Goal: Check status: Check status

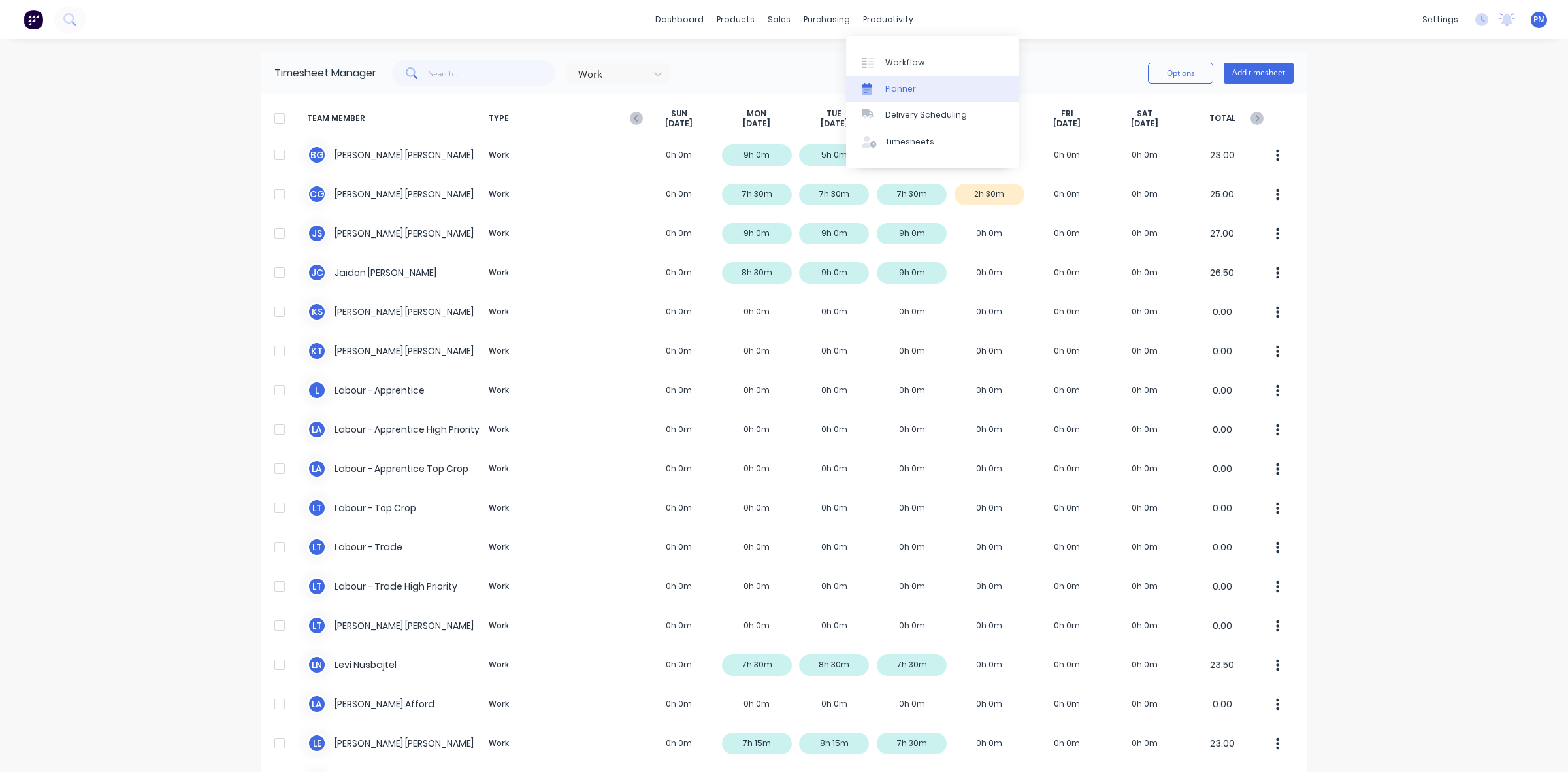
click at [900, 87] on div "Planner" at bounding box center [901, 88] width 31 height 11
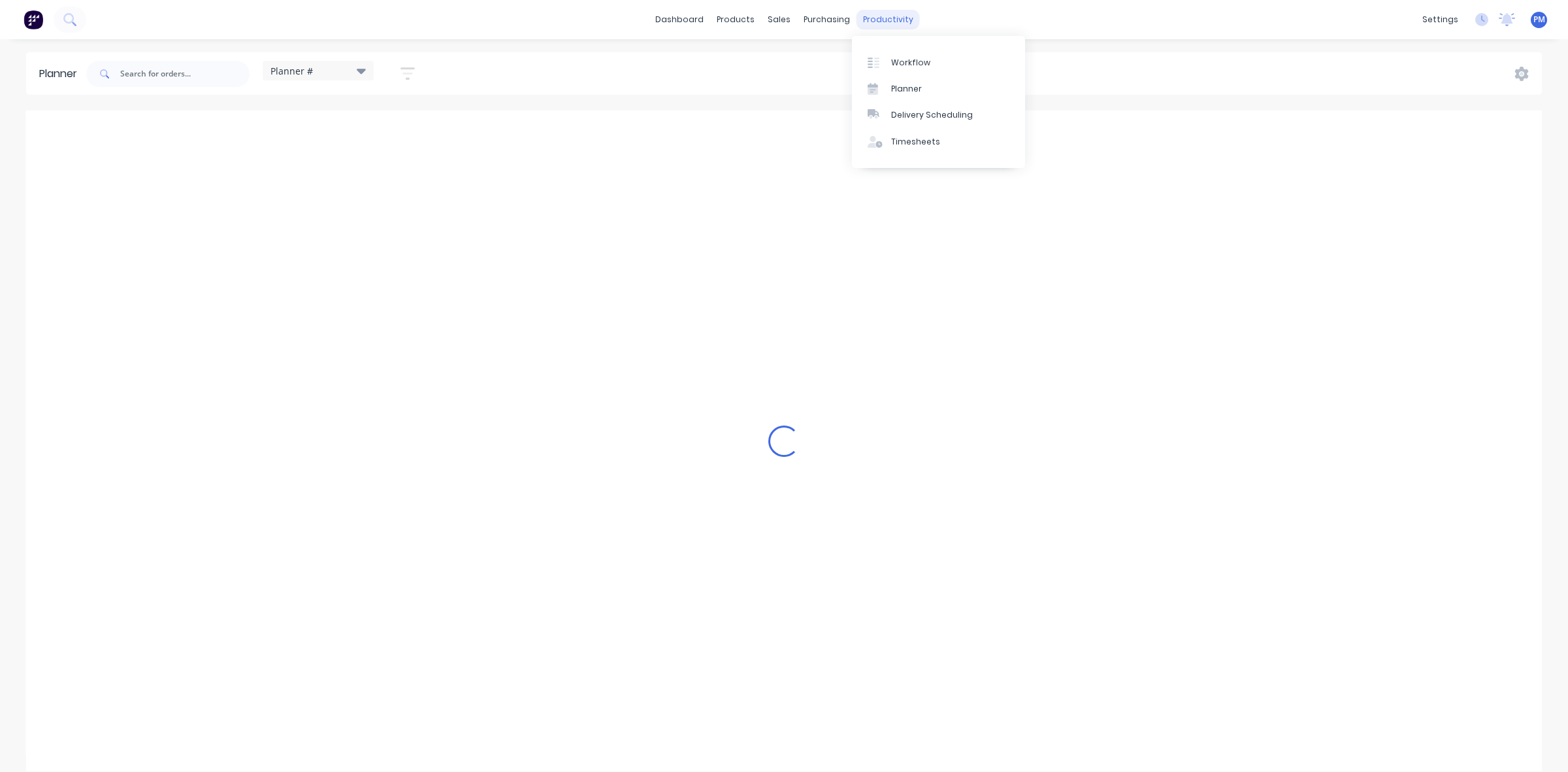
click at [882, 20] on div "productivity" at bounding box center [889, 20] width 64 height 20
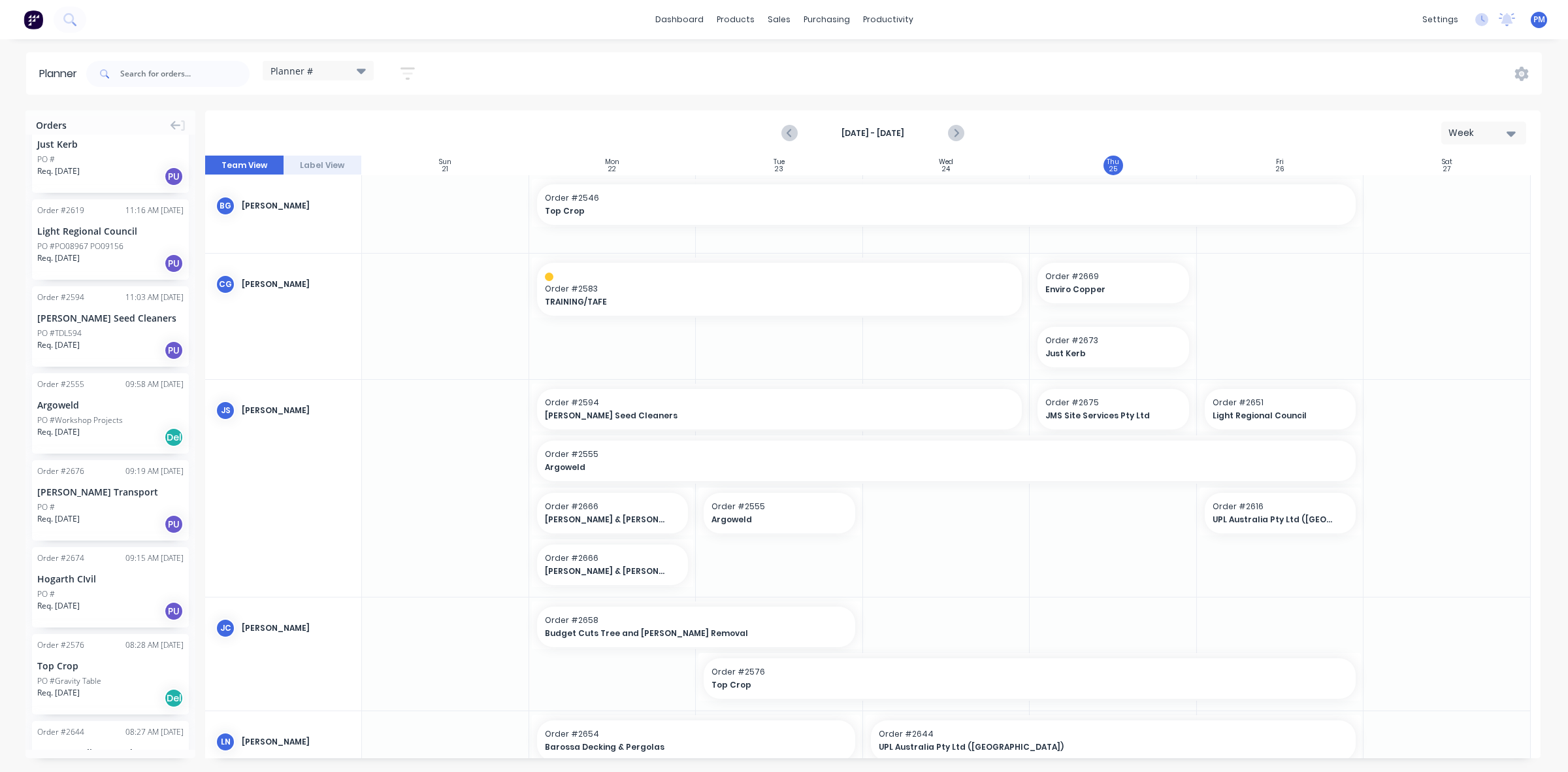
scroll to position [245, 0]
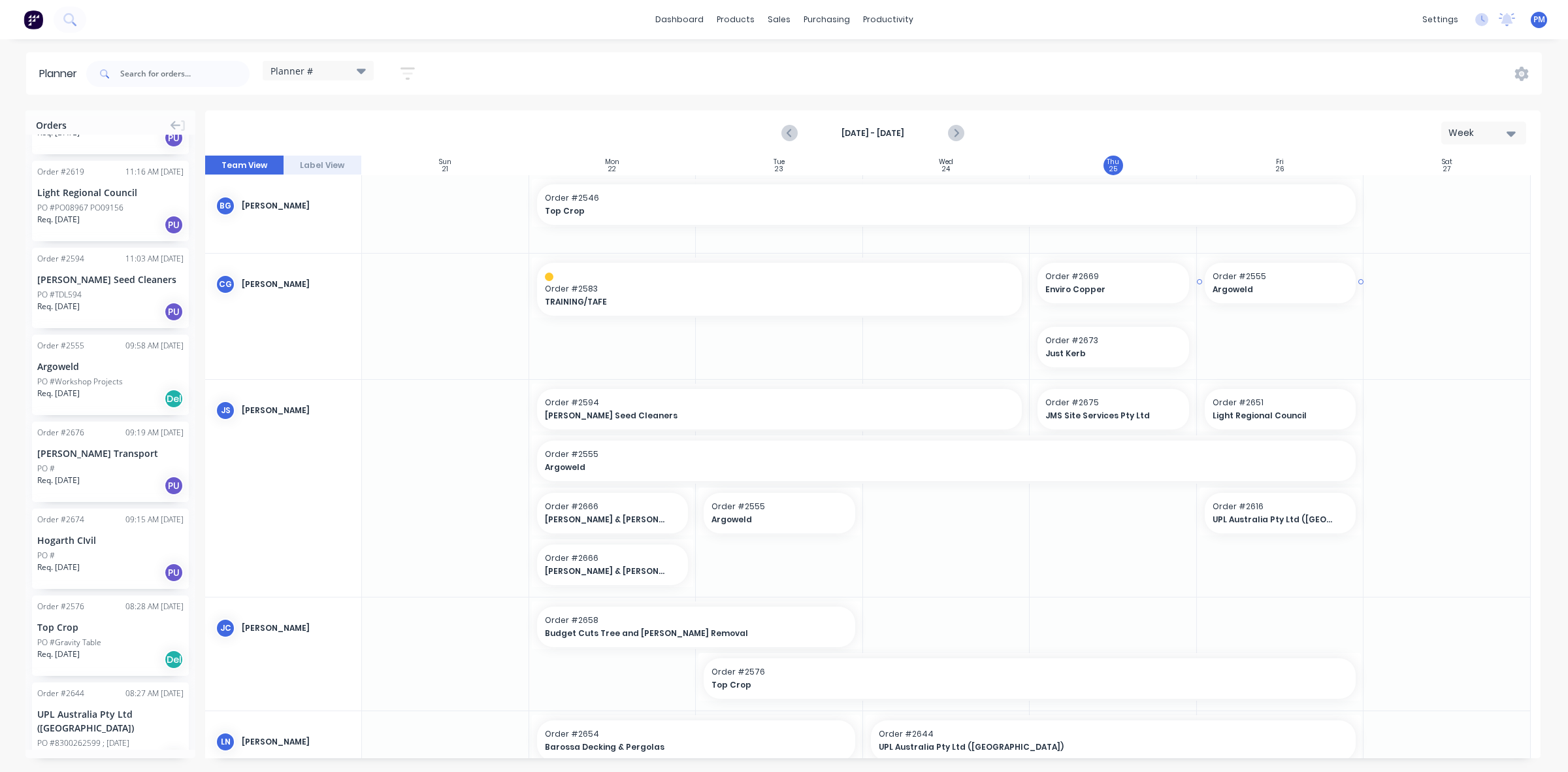
drag, startPoint x: 67, startPoint y: 366, endPoint x: 1252, endPoint y: 291, distance: 1187.4
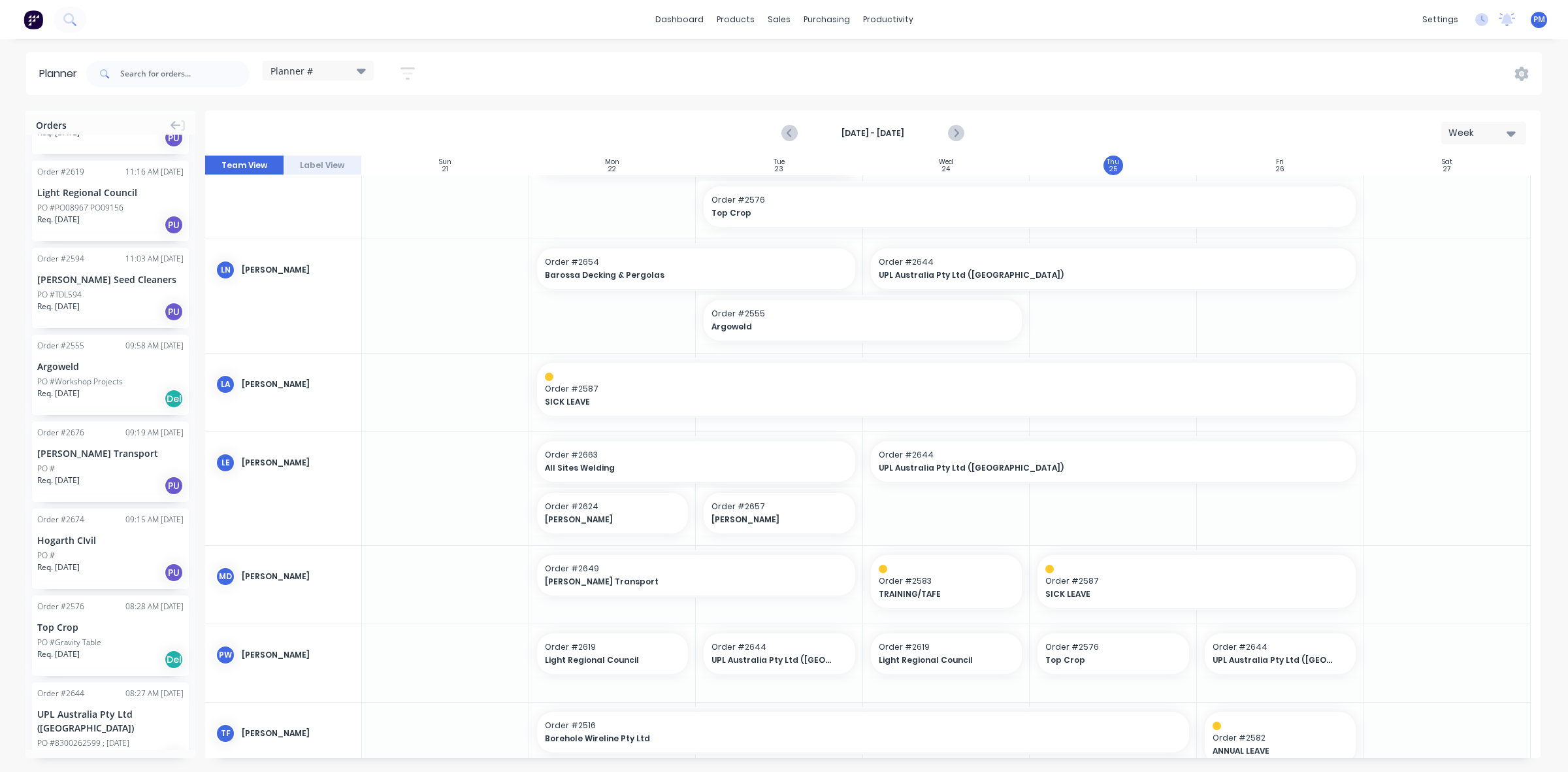
scroll to position [470, 0]
drag, startPoint x: 1021, startPoint y: 319, endPoint x: 1080, endPoint y: 317, distance: 59.0
click at [811, 57] on div "Sales Orders" at bounding box center [827, 63] width 54 height 11
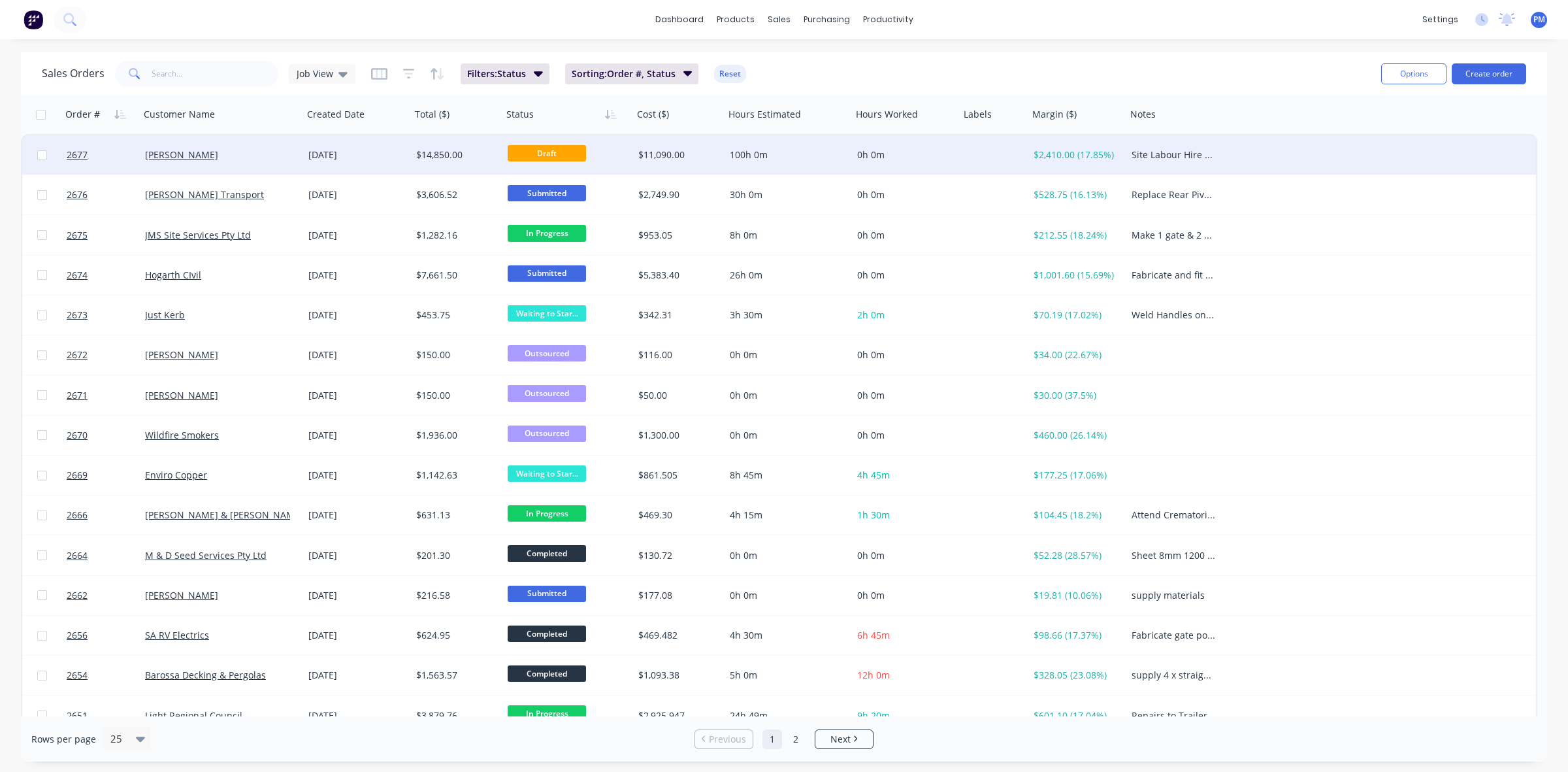
click at [253, 150] on div "[PERSON_NAME]" at bounding box center [217, 155] width 145 height 13
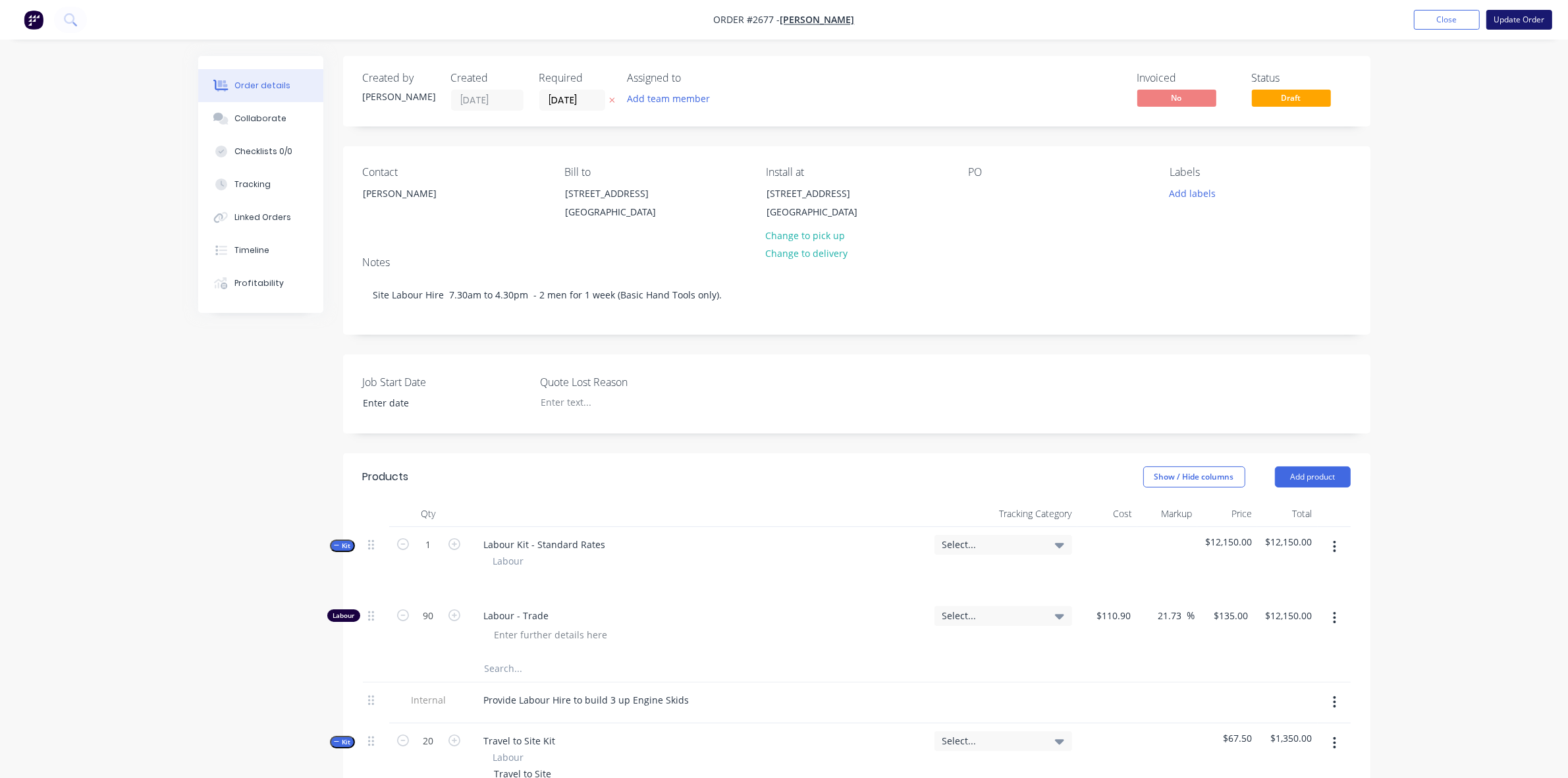
click at [1518, 18] on button "Update Order" at bounding box center [1519, 20] width 66 height 20
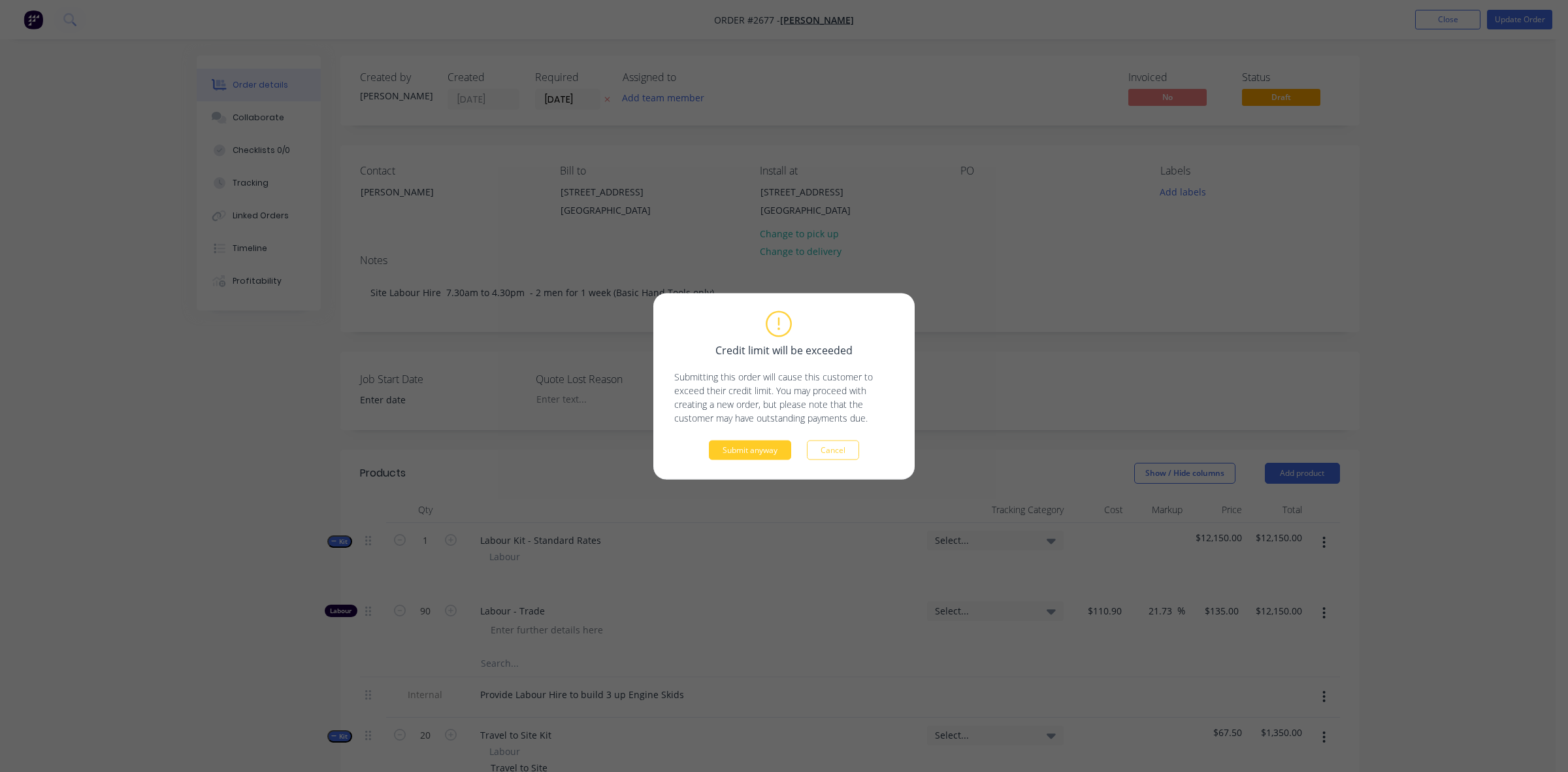
click at [746, 446] on button "Submit anyway" at bounding box center [750, 450] width 83 height 20
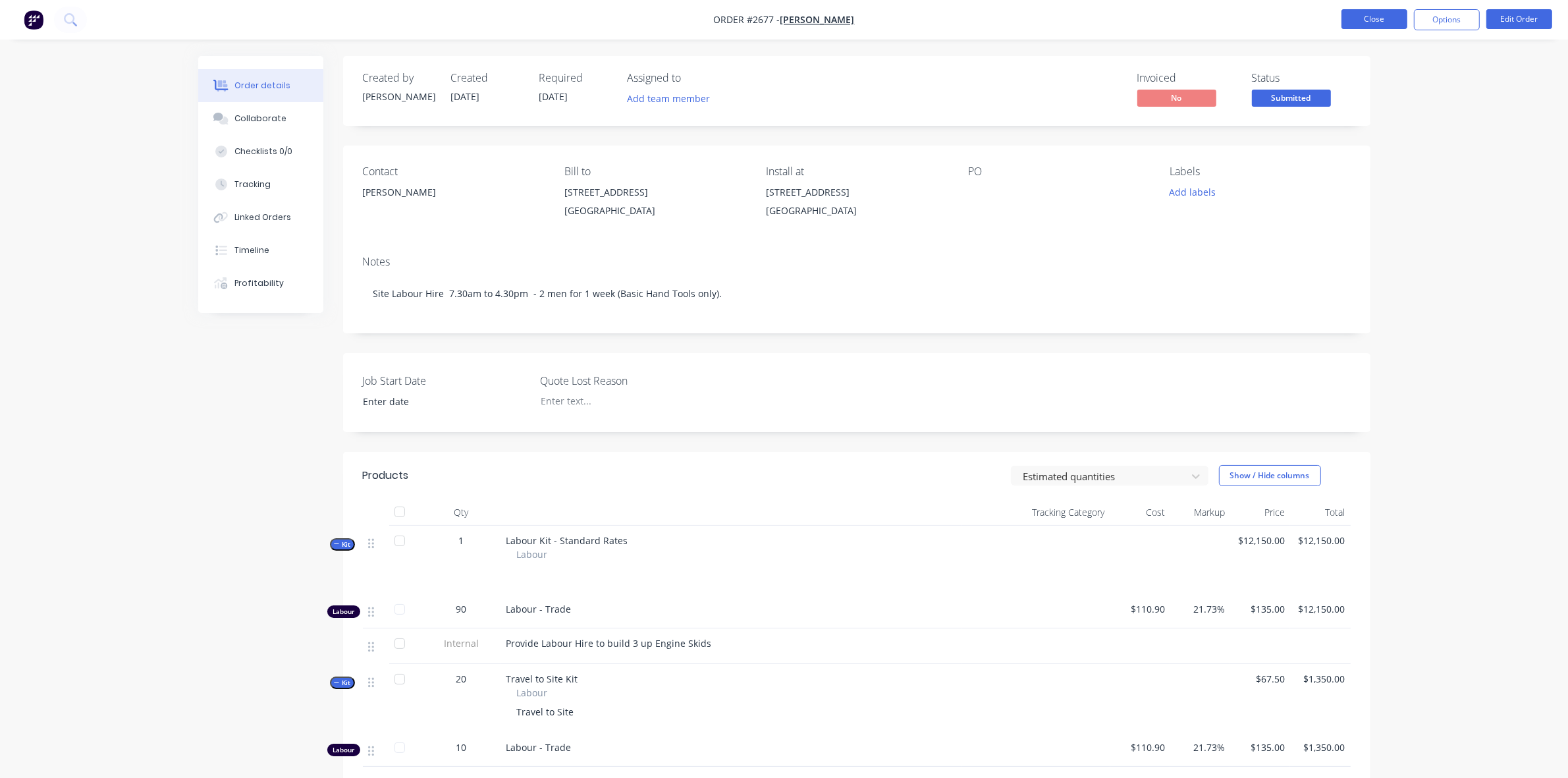
click at [1383, 25] on button "Close" at bounding box center [1374, 19] width 66 height 20
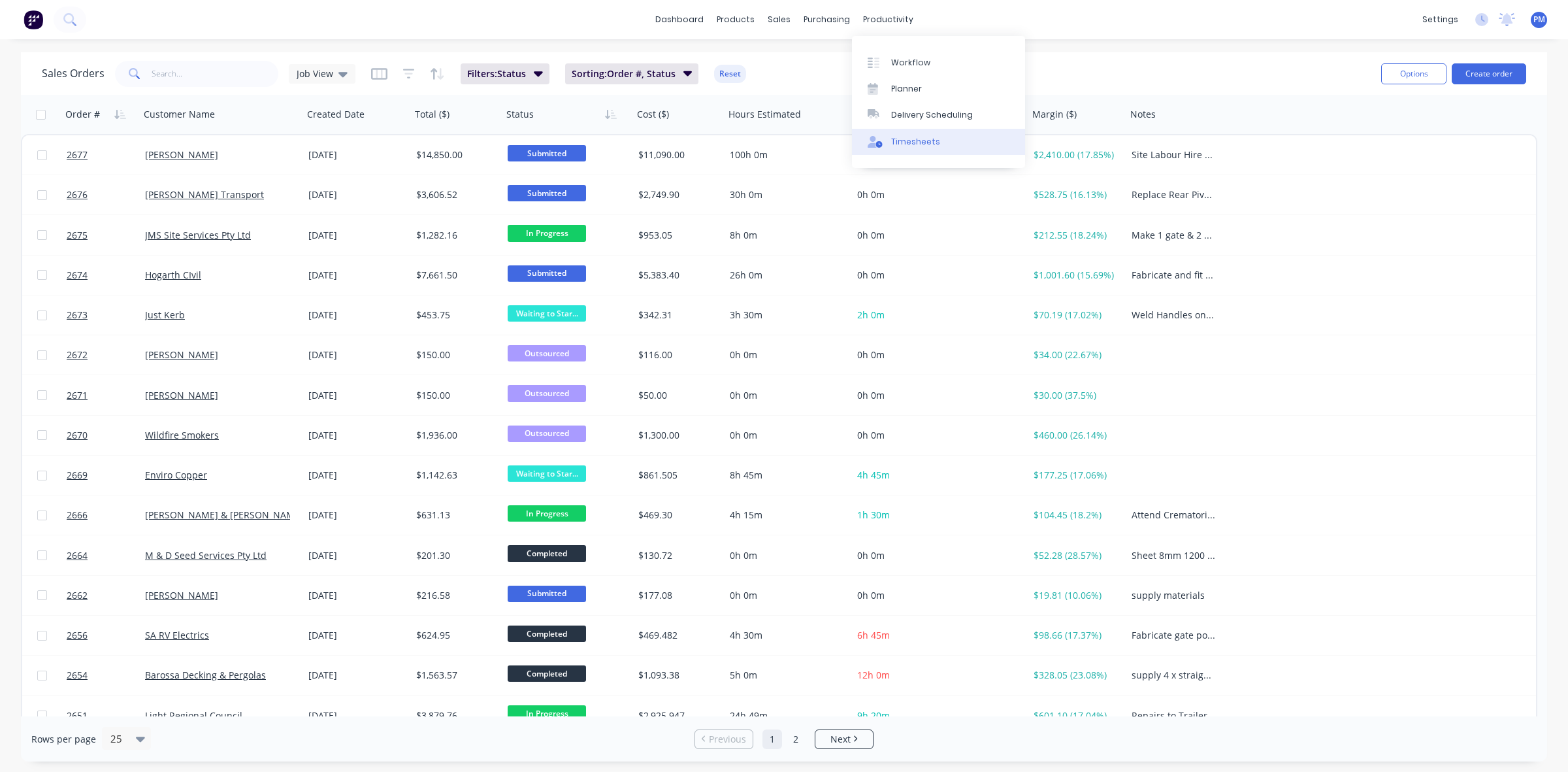
click at [912, 138] on div "Timesheets" at bounding box center [916, 141] width 49 height 11
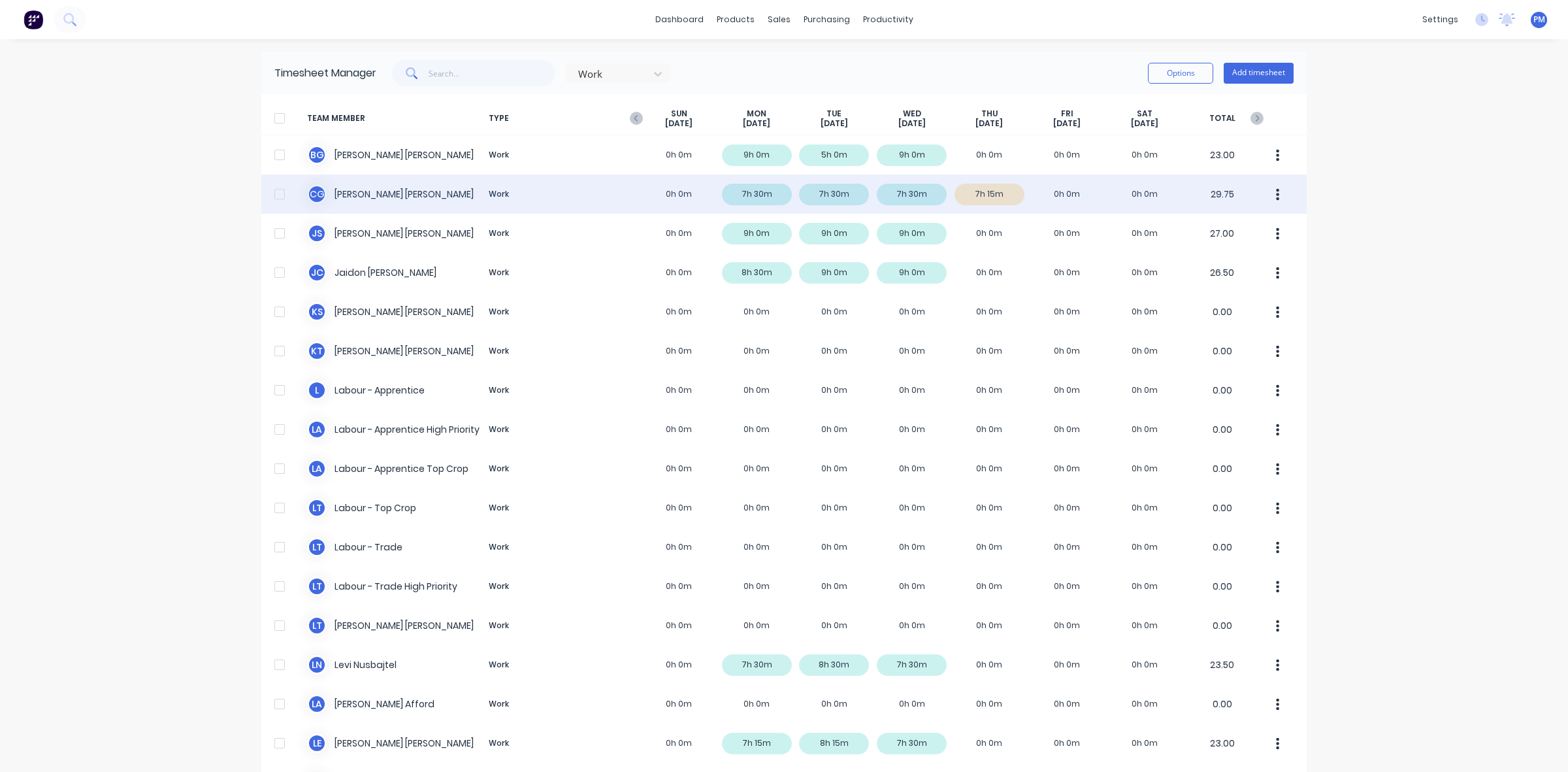
click at [1003, 191] on div "C G [PERSON_NAME] Work 0h 0m 7h 30m 7h 30m 7h 30m 7h 15m 0h 0m 0h 0m 29.75" at bounding box center [784, 194] width 1046 height 39
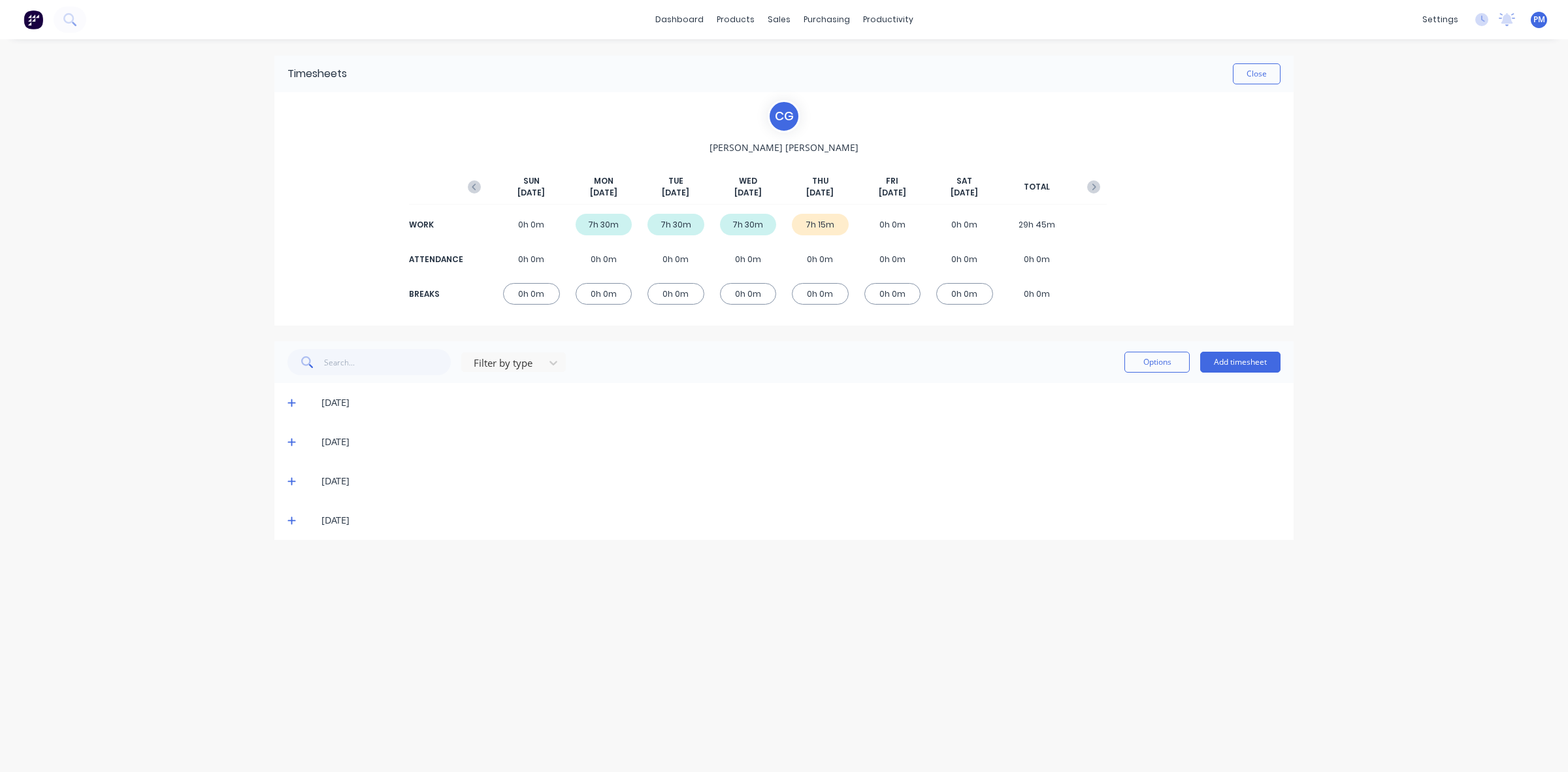
click at [291, 522] on icon at bounding box center [292, 521] width 8 height 8
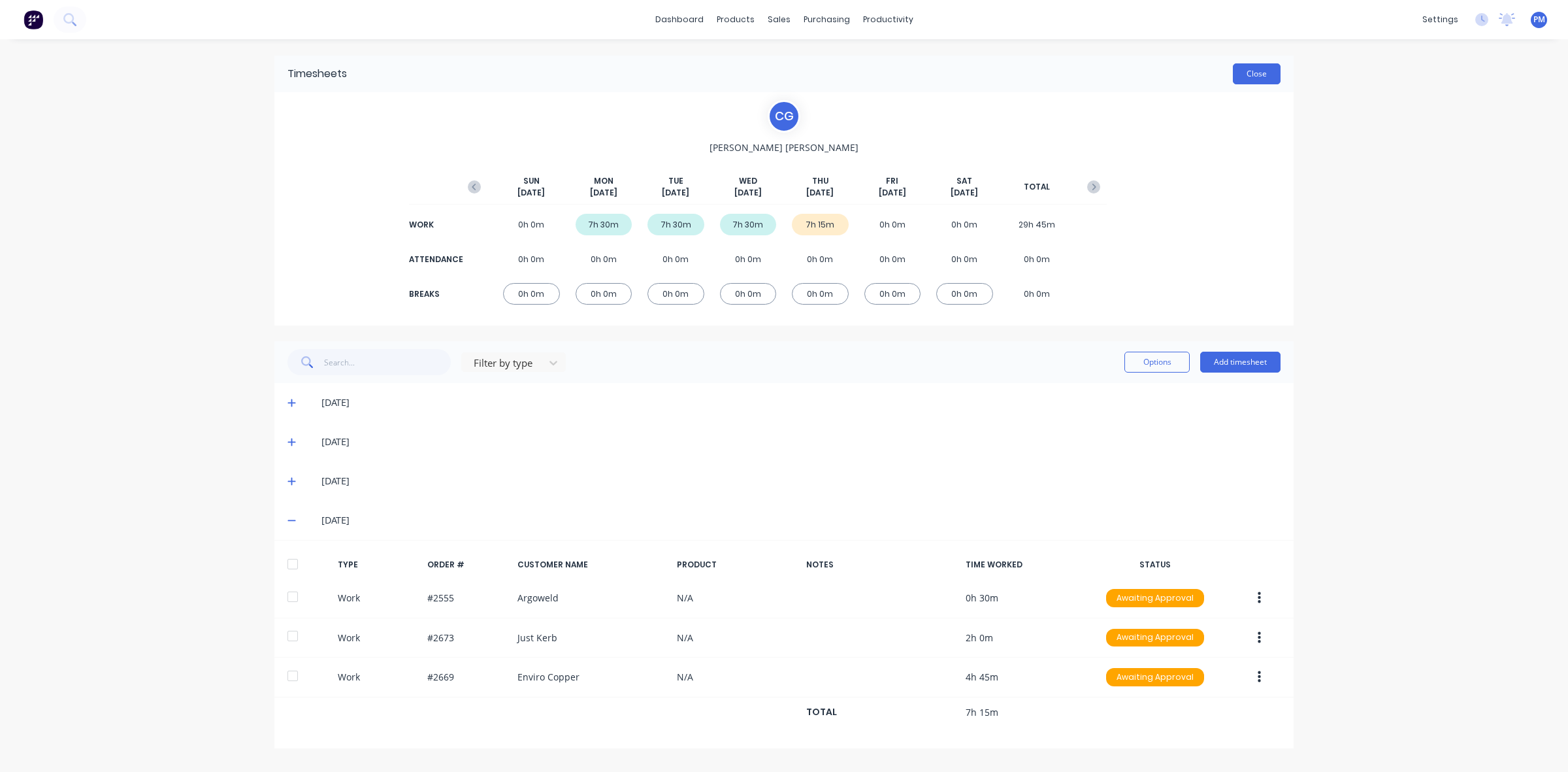
click at [1254, 70] on button "Close" at bounding box center [1257, 74] width 47 height 21
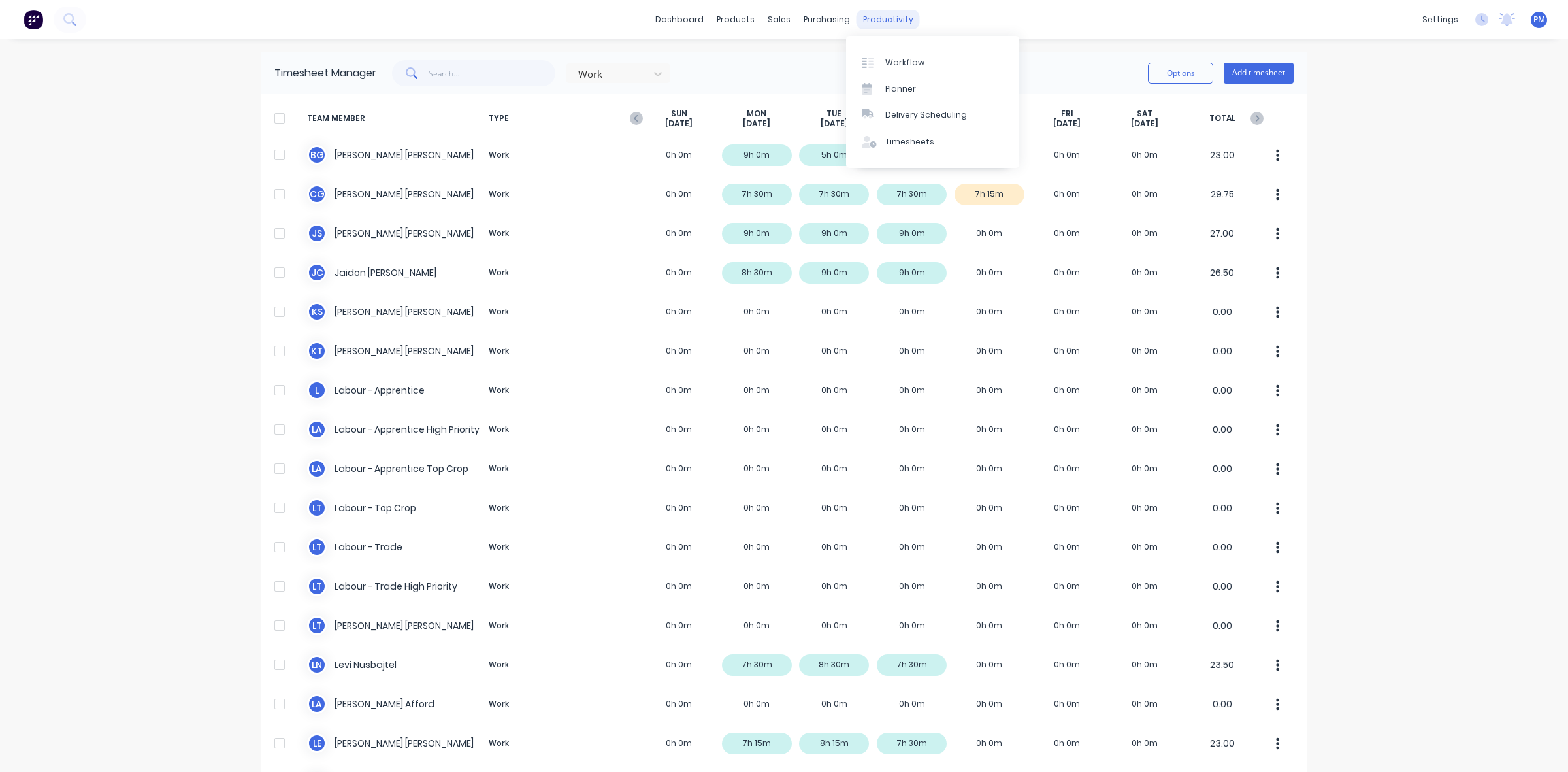
click at [858, 21] on div "productivity" at bounding box center [889, 20] width 64 height 20
click at [900, 83] on div "Planner" at bounding box center [901, 88] width 31 height 11
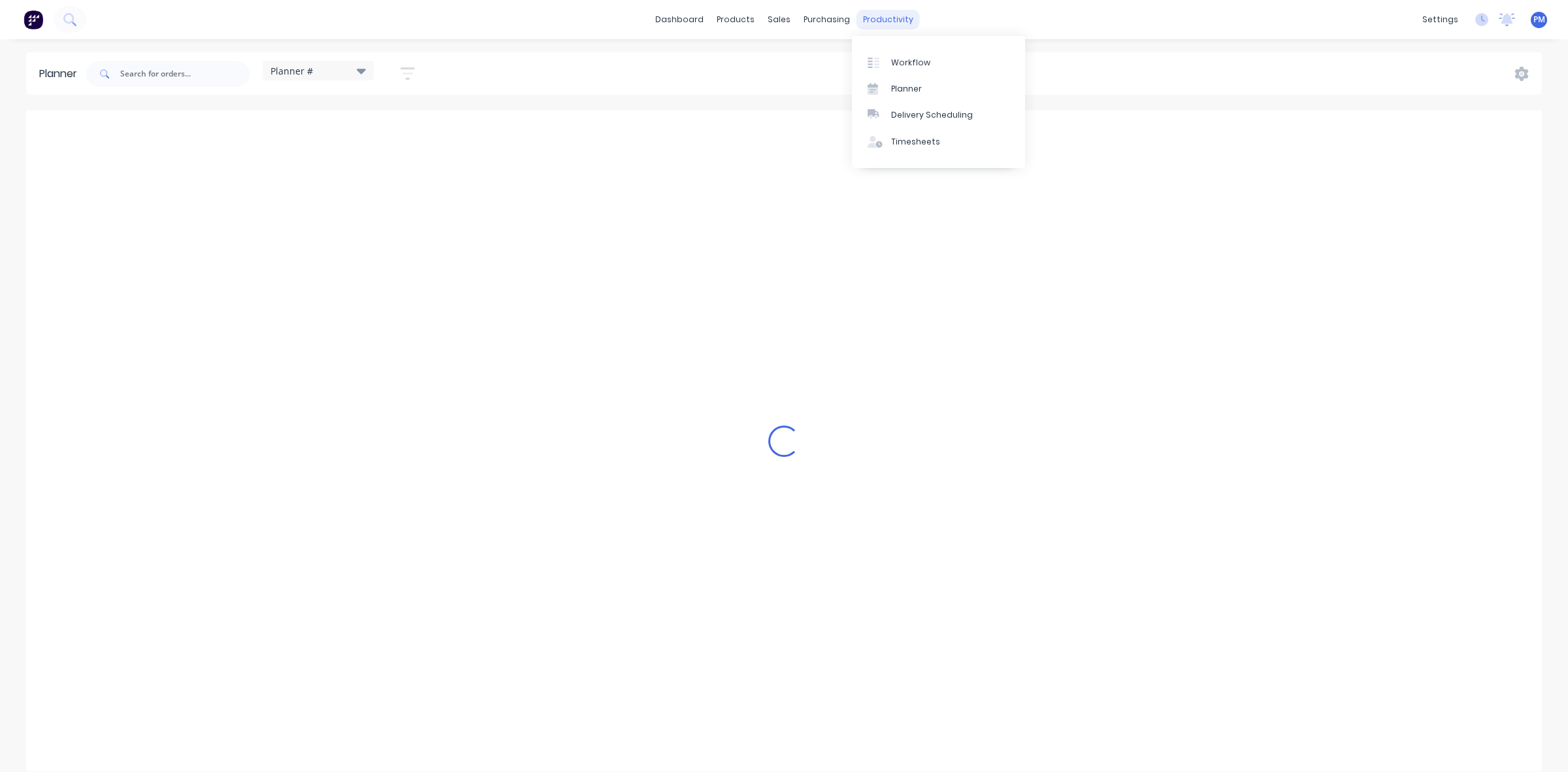
click at [879, 21] on div "productivity" at bounding box center [889, 20] width 64 height 20
click at [912, 138] on div "Timesheets" at bounding box center [916, 141] width 49 height 11
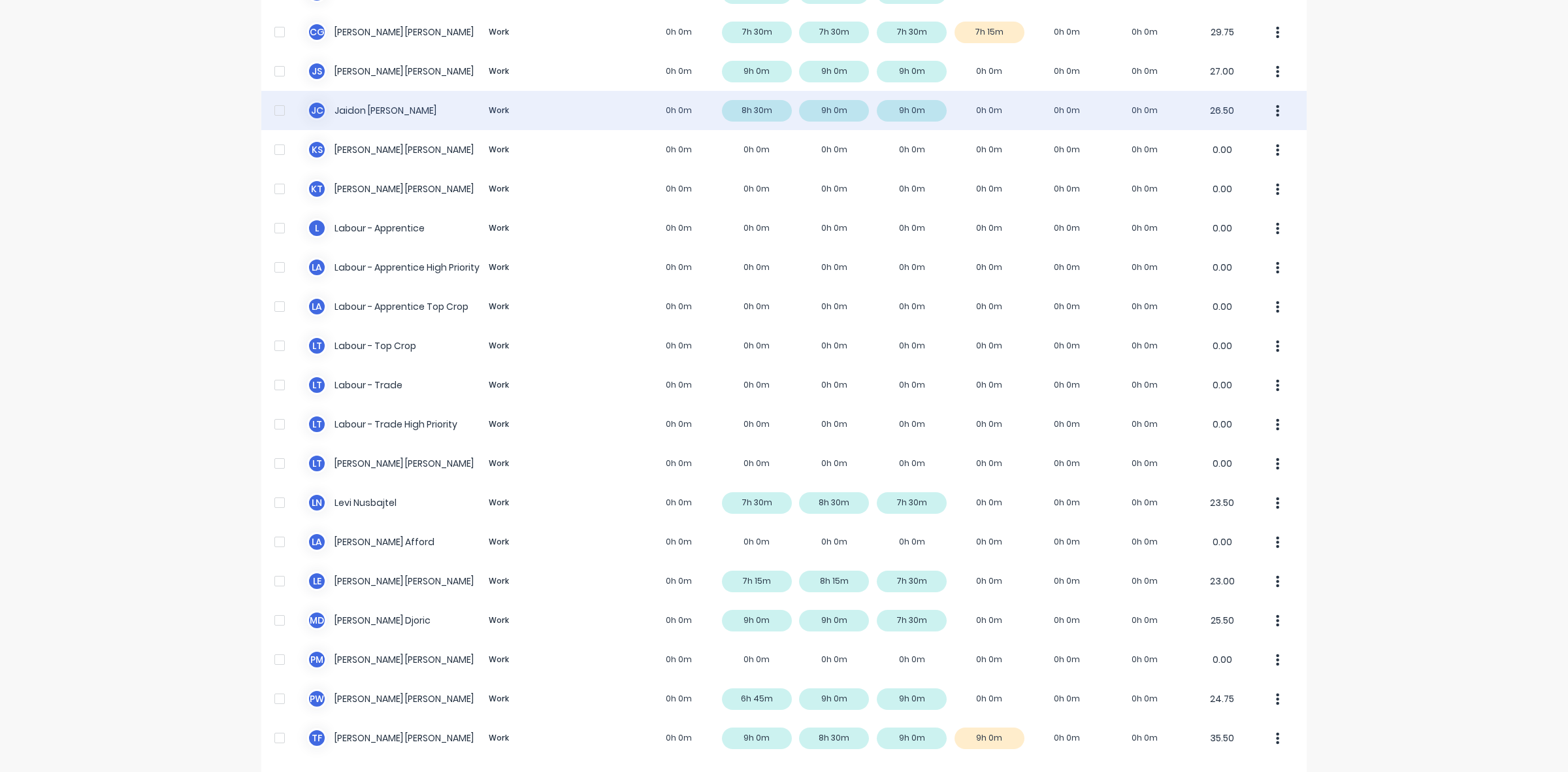
scroll to position [208, 0]
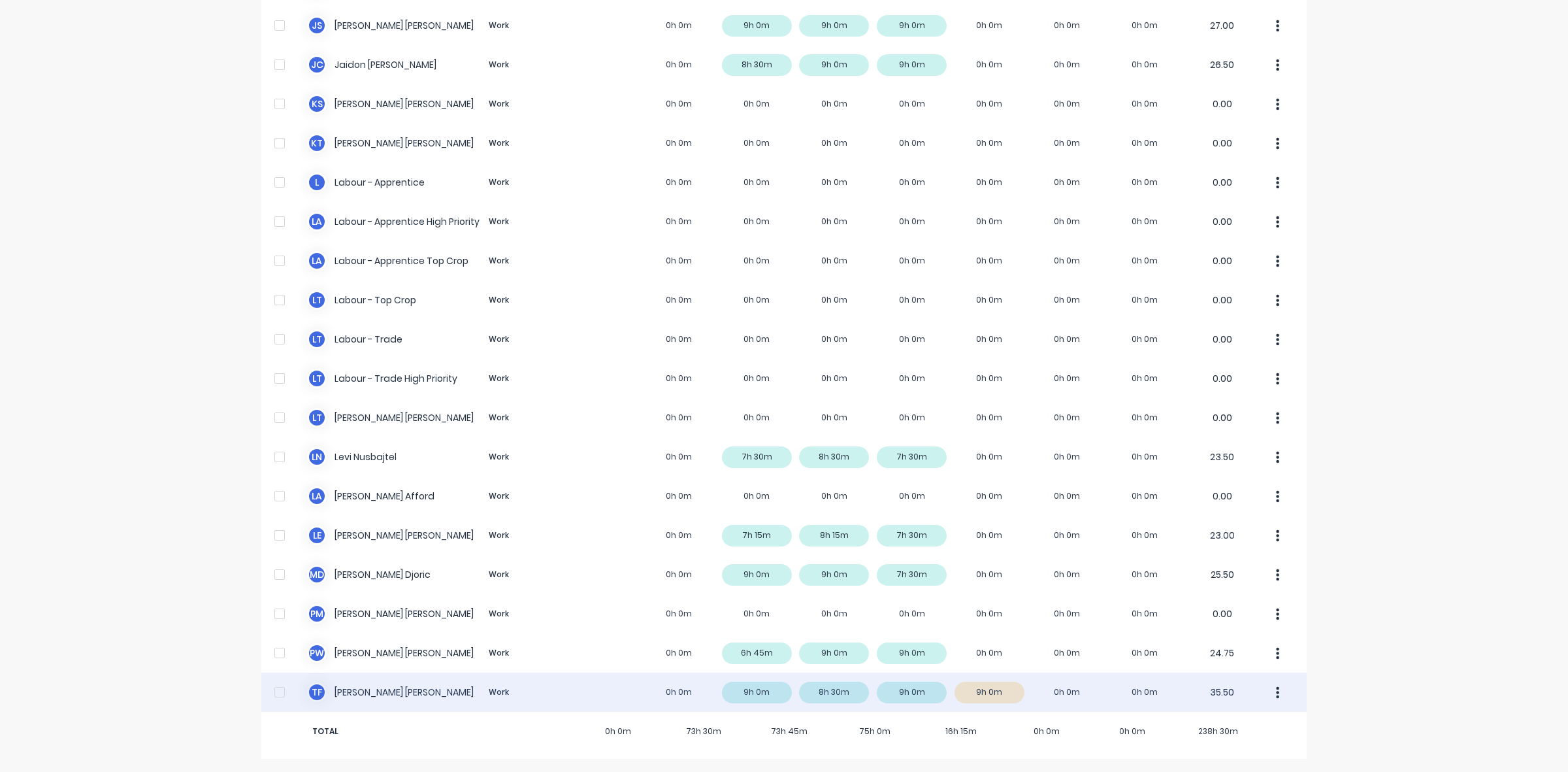
click at [1004, 696] on div "T F [PERSON_NAME] Work 0h 0m 9h 0m 8h 30m 9h 0m 9h 0m 0h 0m 0h 0m 35.50" at bounding box center [784, 692] width 1046 height 39
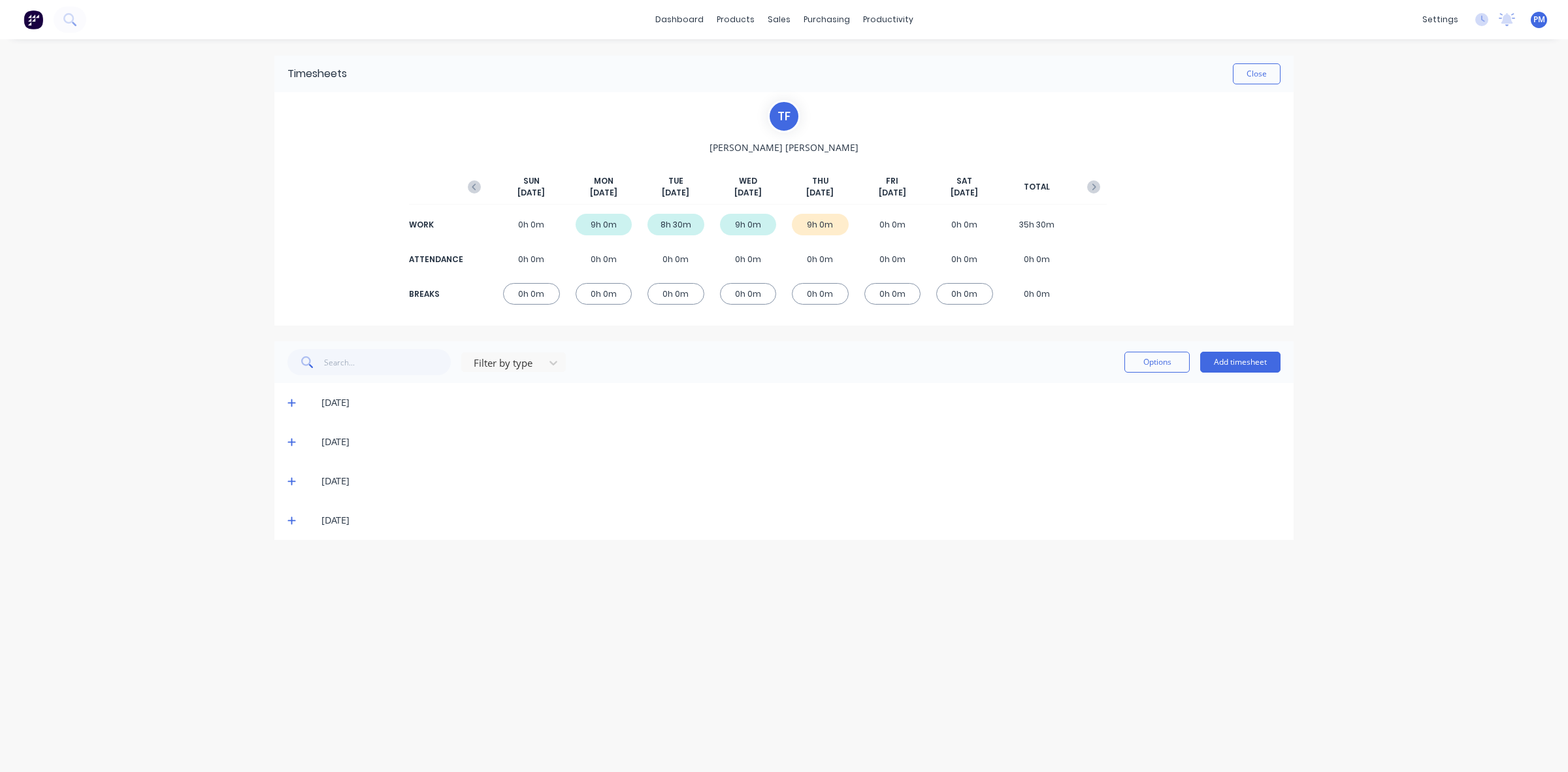
click at [293, 523] on icon at bounding box center [292, 520] width 8 height 9
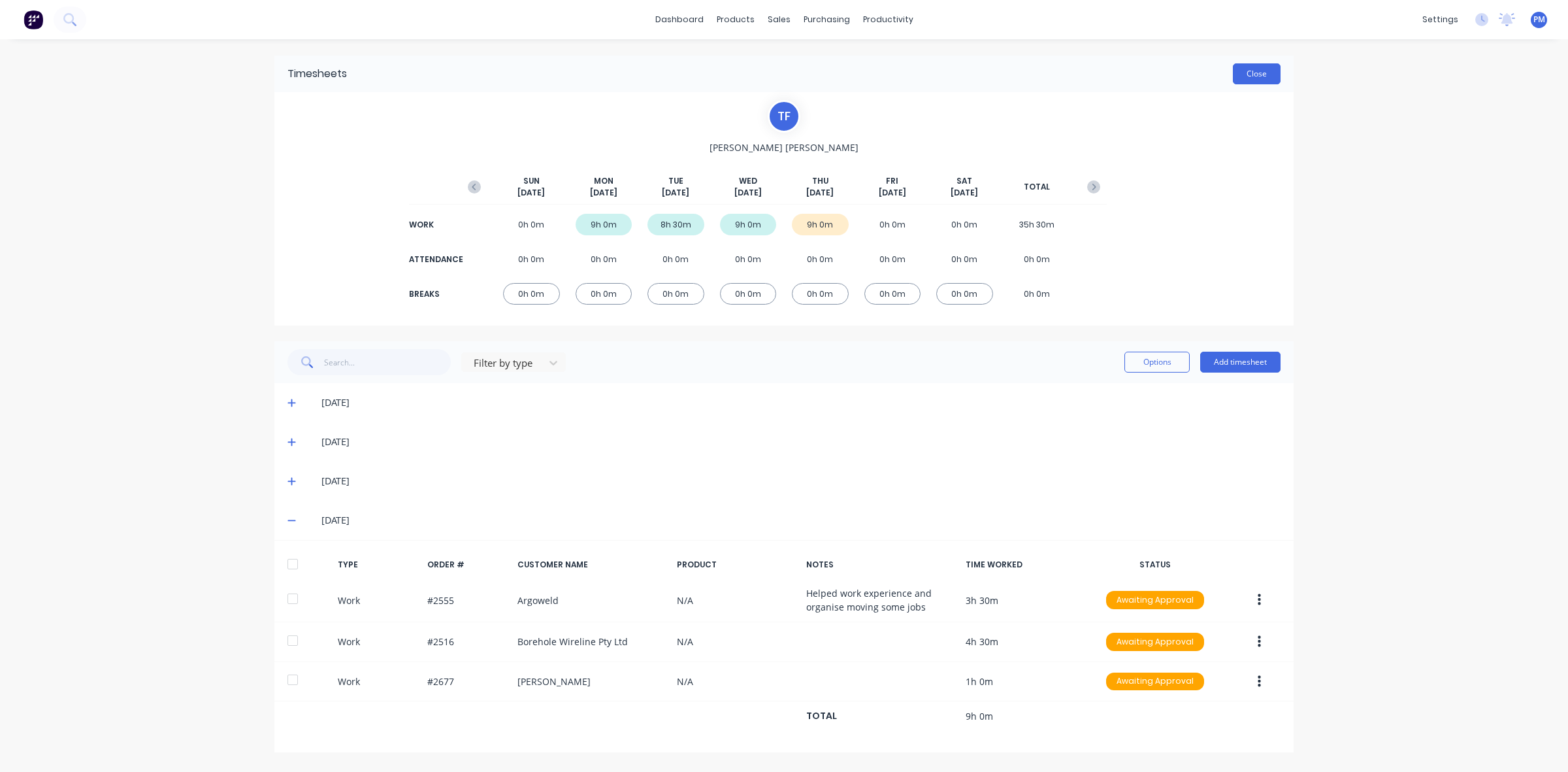
click at [1240, 73] on button "Close" at bounding box center [1257, 74] width 47 height 21
